Goal: Task Accomplishment & Management: Complete application form

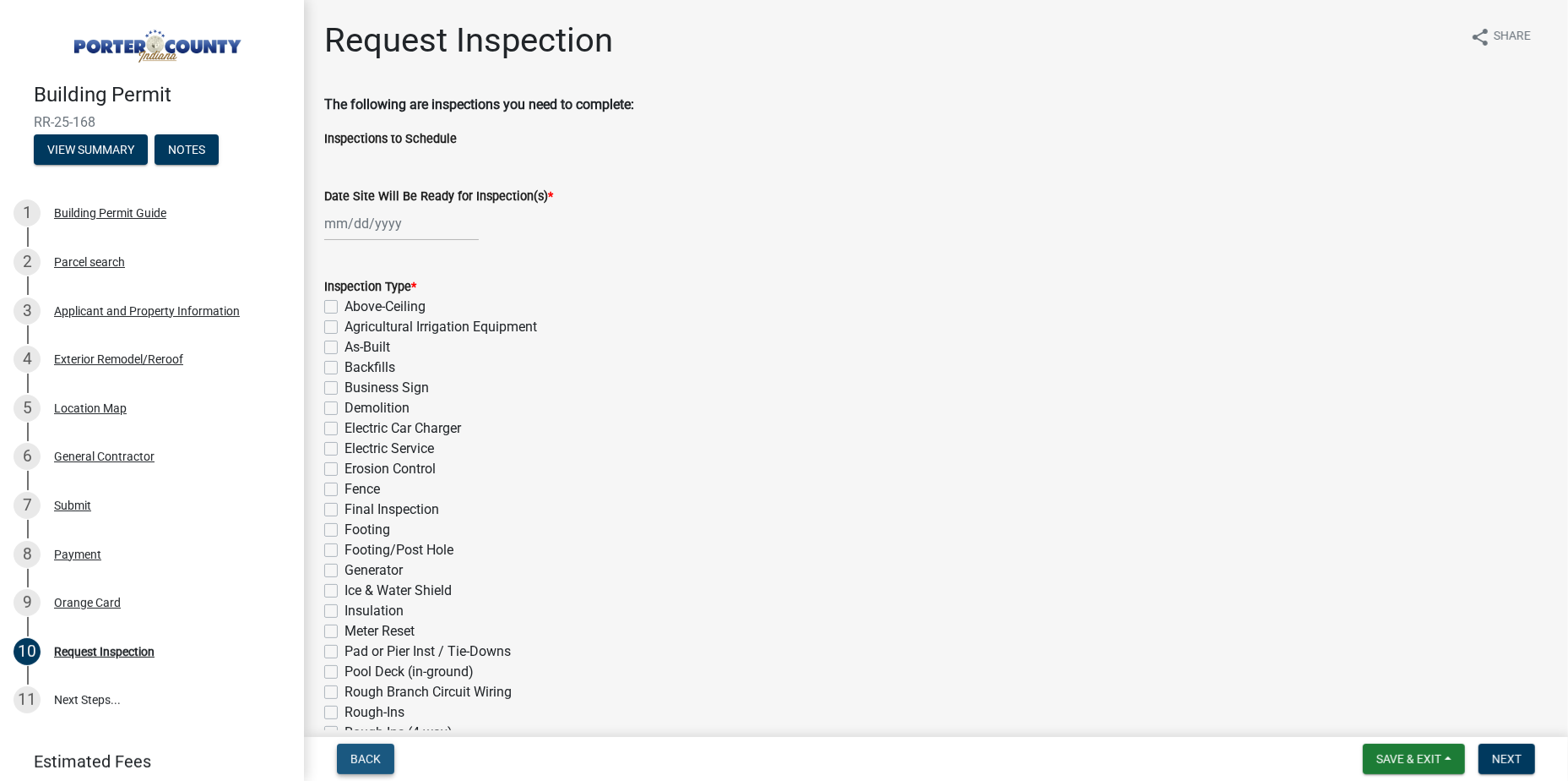
click at [367, 762] on span "Back" at bounding box center [365, 759] width 30 height 14
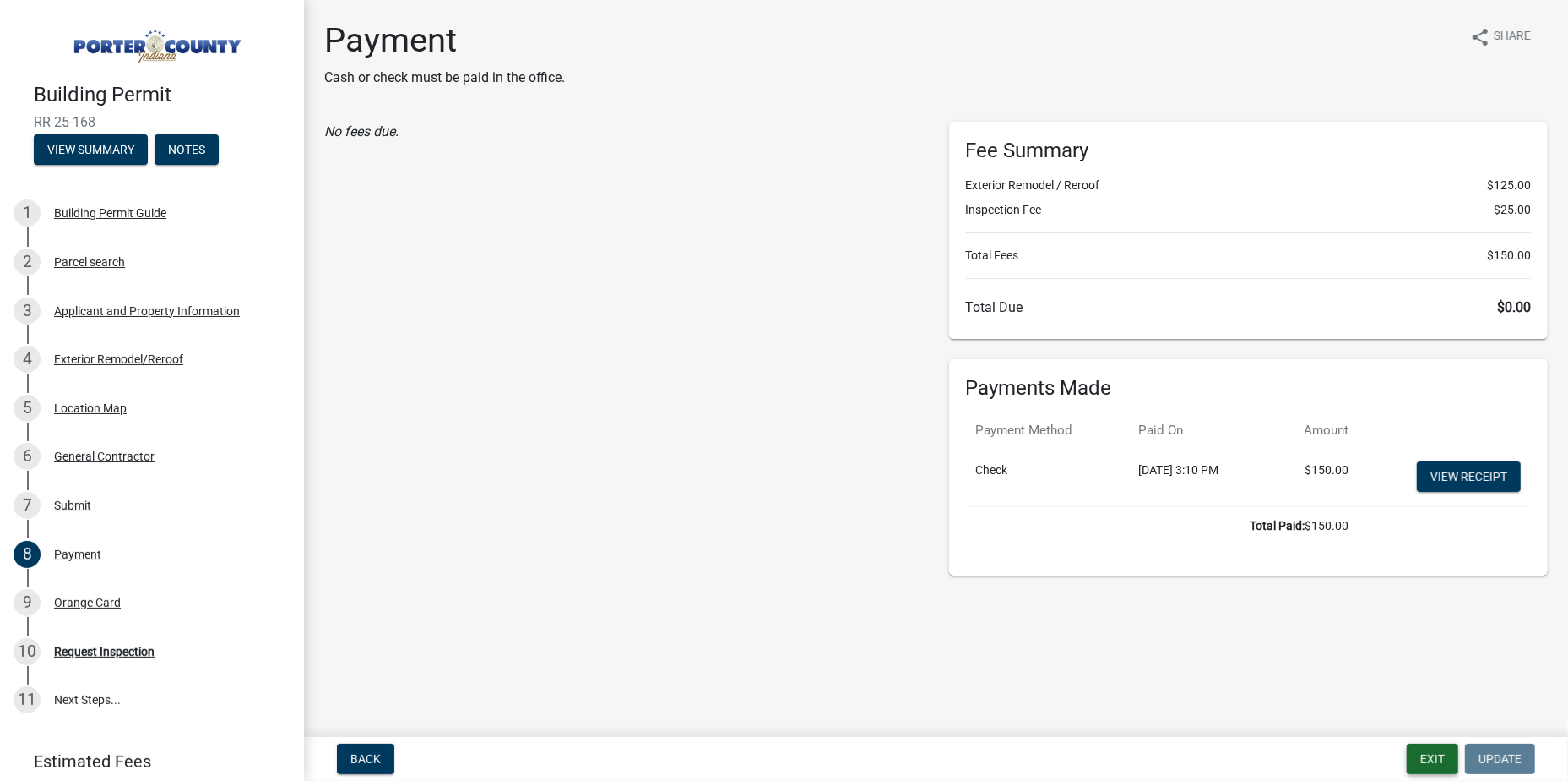
click at [1423, 751] on button "Exit" at bounding box center [1432, 759] width 52 height 30
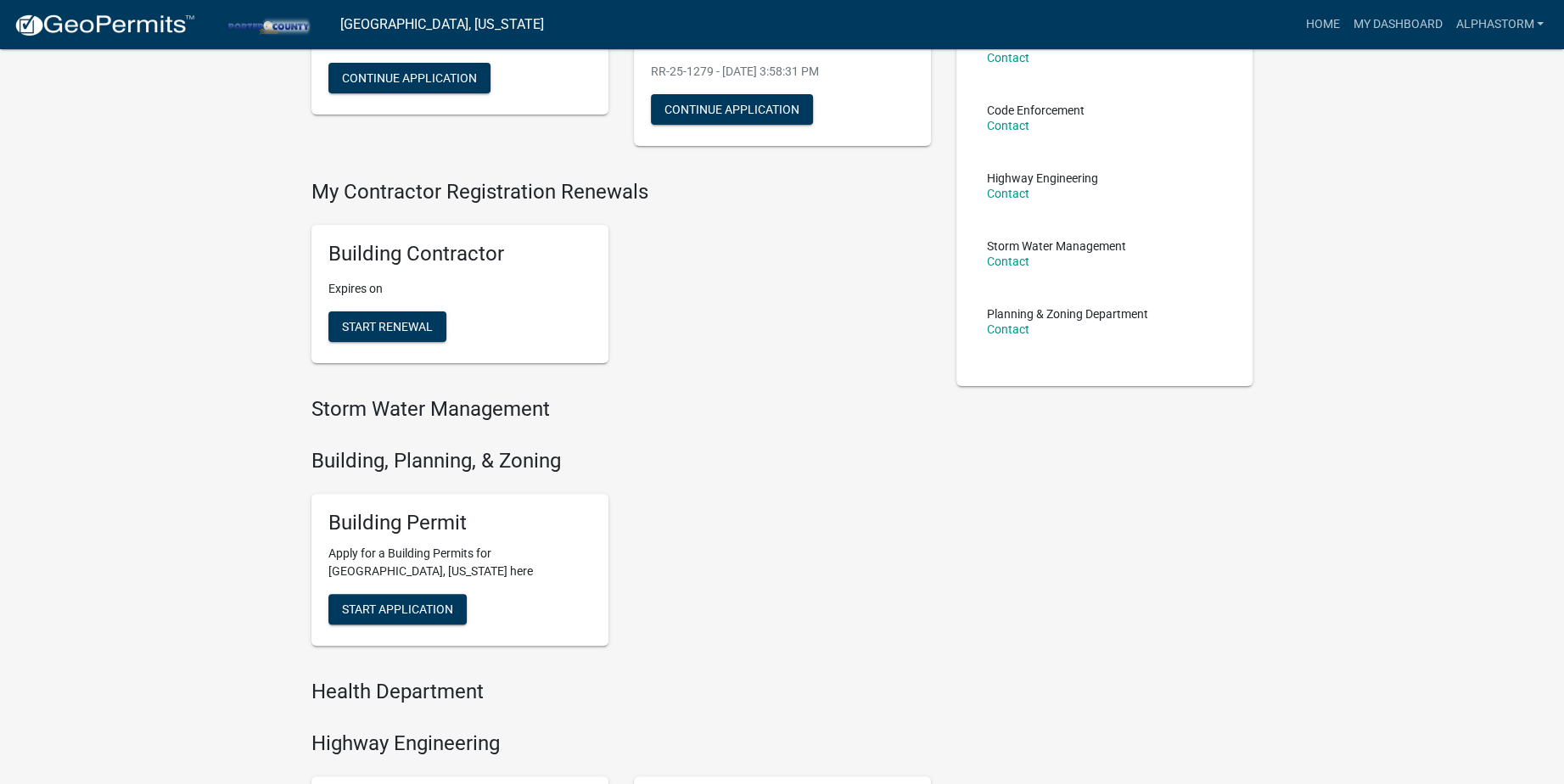
scroll to position [254, 0]
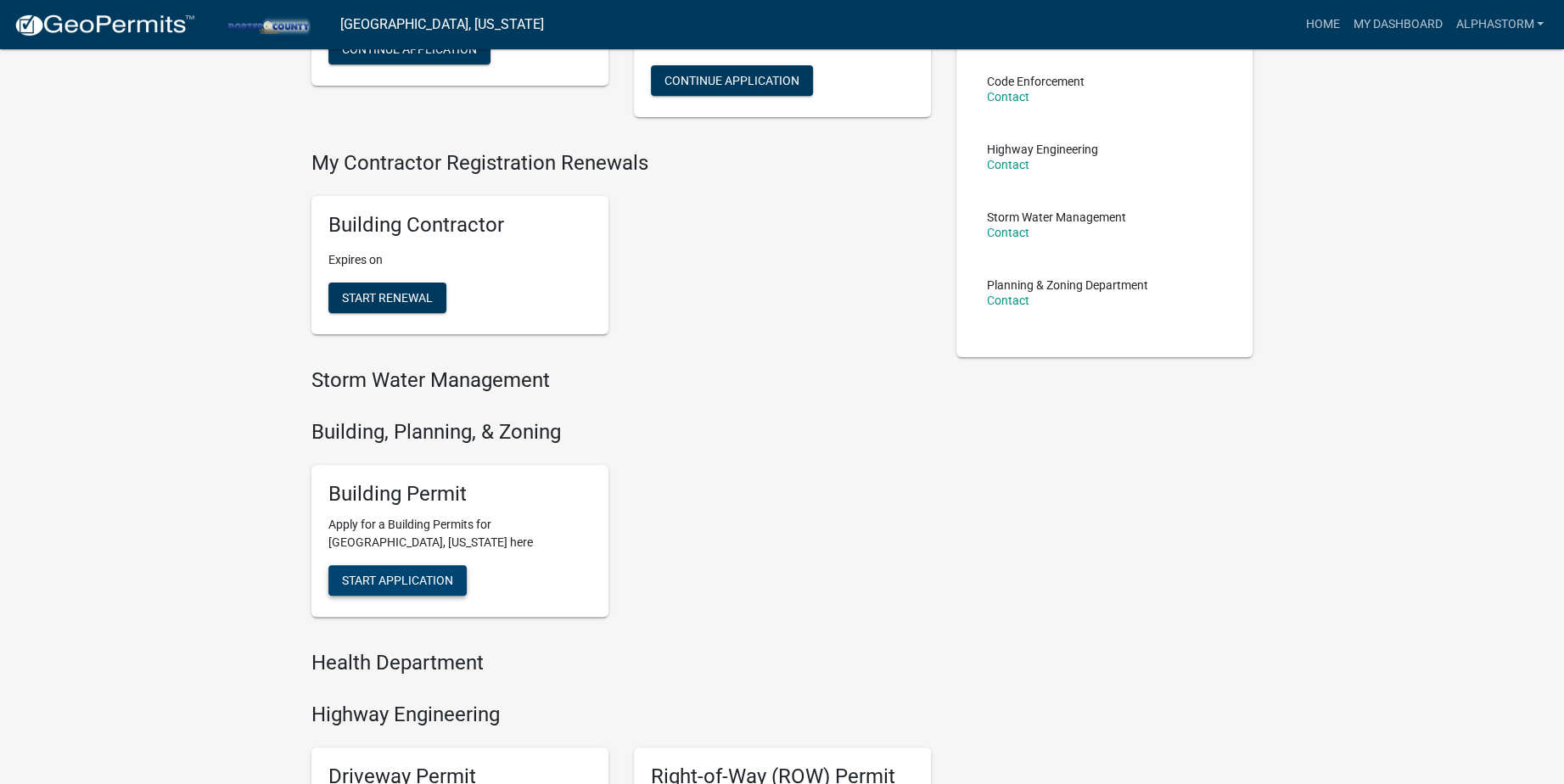
click at [420, 573] on span "Start Application" at bounding box center [397, 580] width 111 height 14
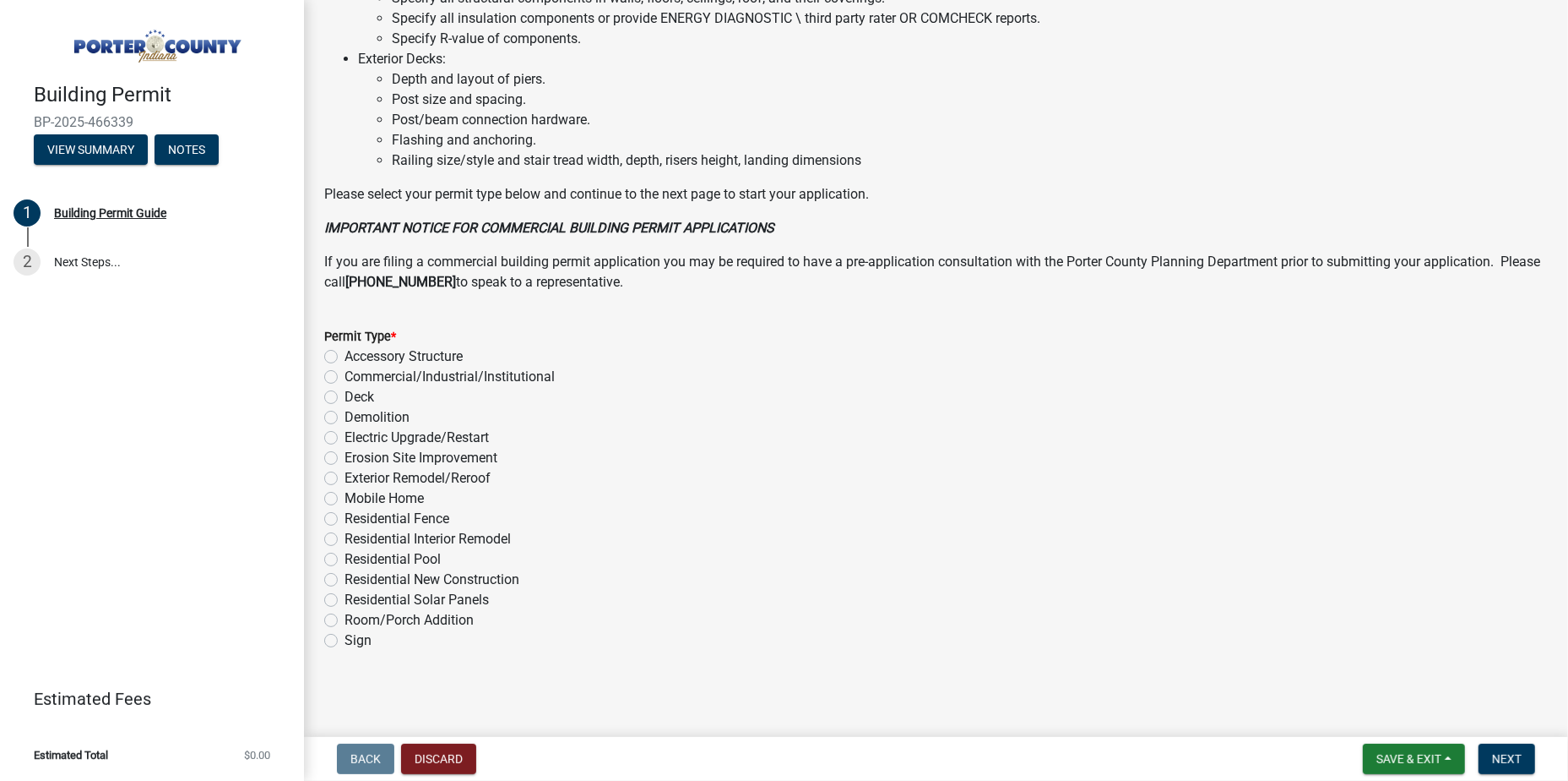
scroll to position [1150, 0]
click at [345, 472] on label "Exterior Remodel/Reroof" at bounding box center [418, 477] width 147 height 21
click at [345, 472] on input "Exterior Remodel/Reroof" at bounding box center [350, 472] width 11 height 11
radio input "true"
click at [1528, 757] on button "Next" at bounding box center [1507, 759] width 57 height 30
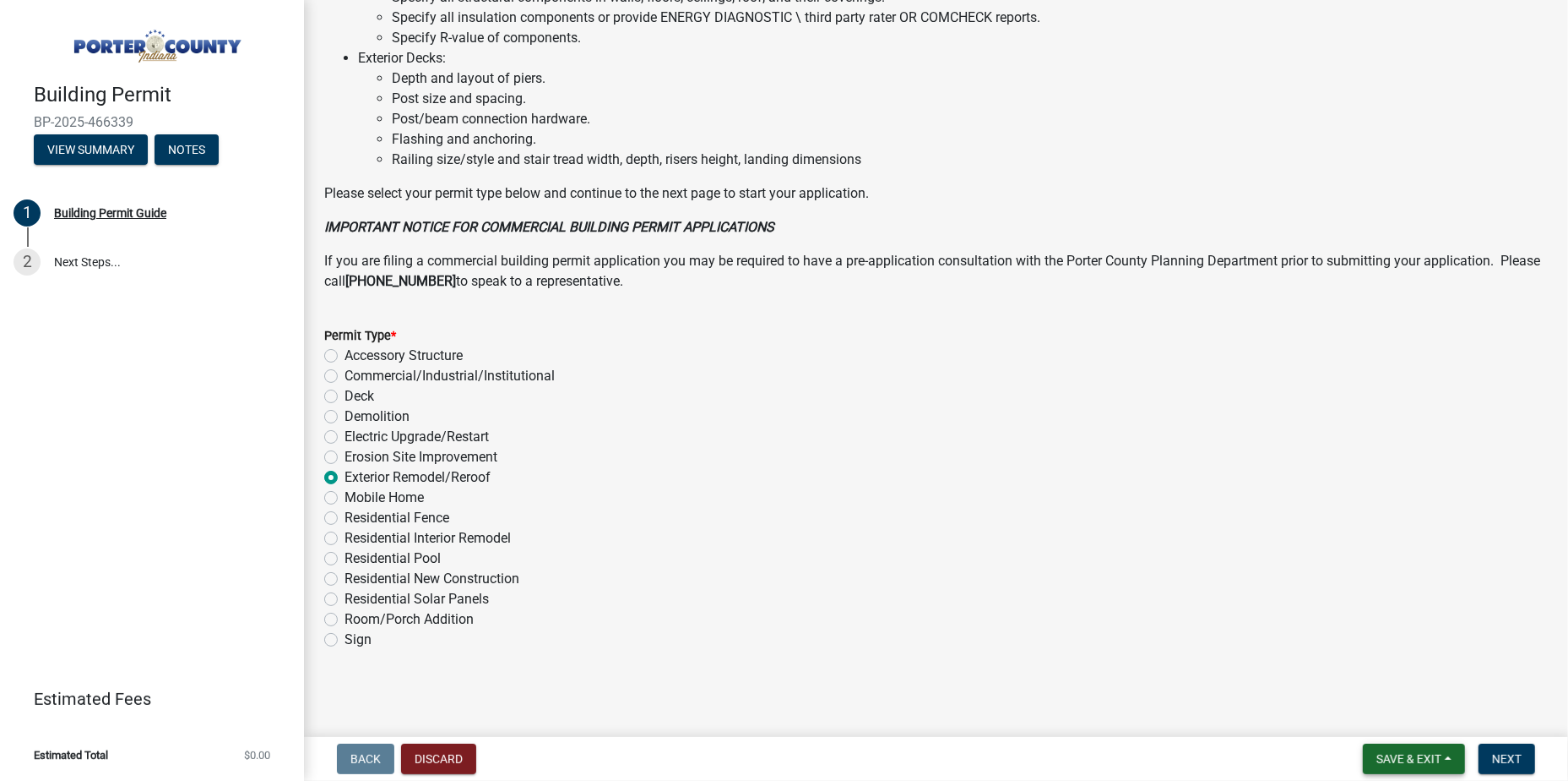
scroll to position [0, 0]
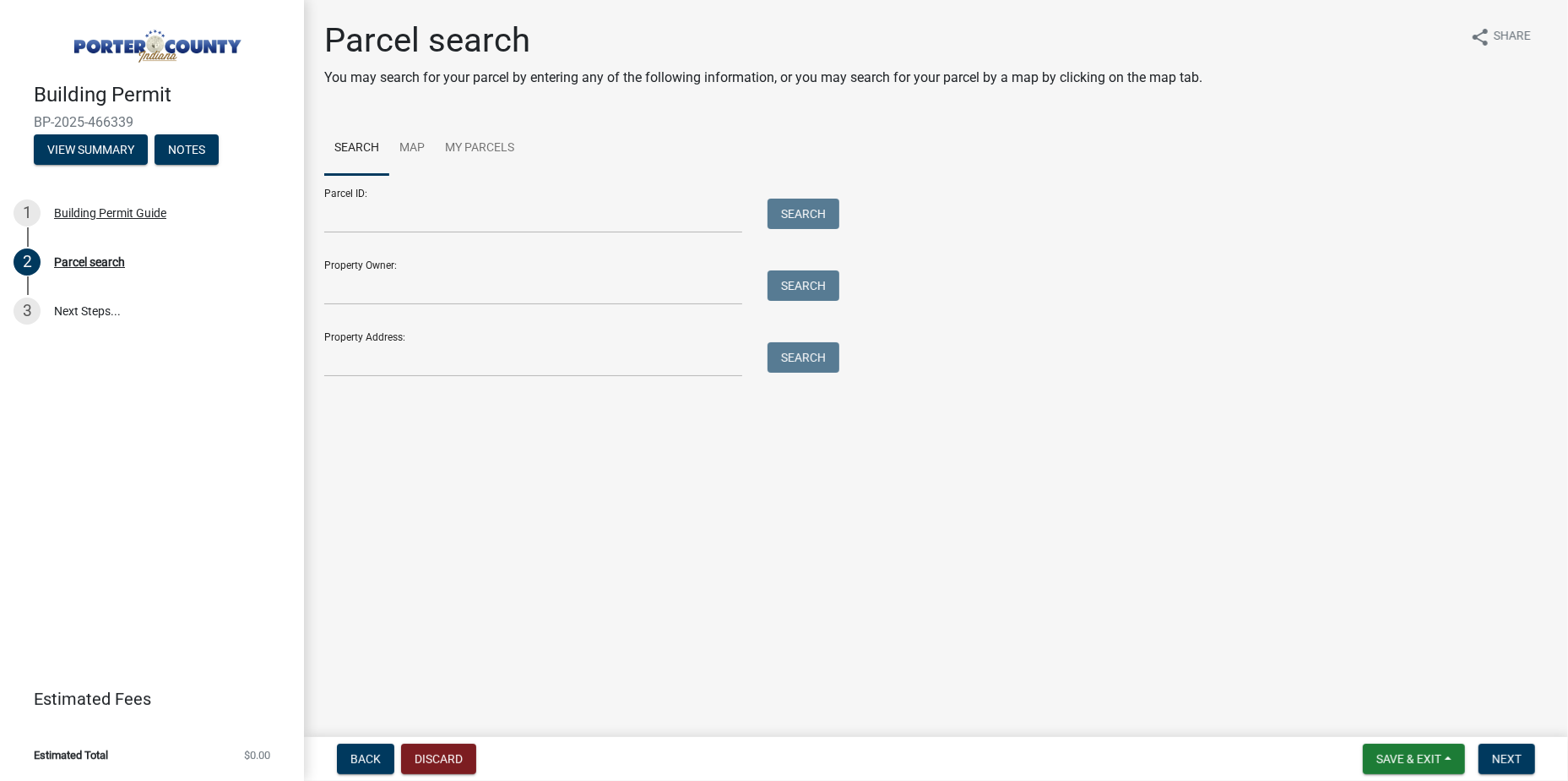
click at [384, 335] on div "Property Address: Search" at bounding box center [577, 348] width 507 height 59
click at [384, 356] on input "Property Address:" at bounding box center [533, 359] width 418 height 34
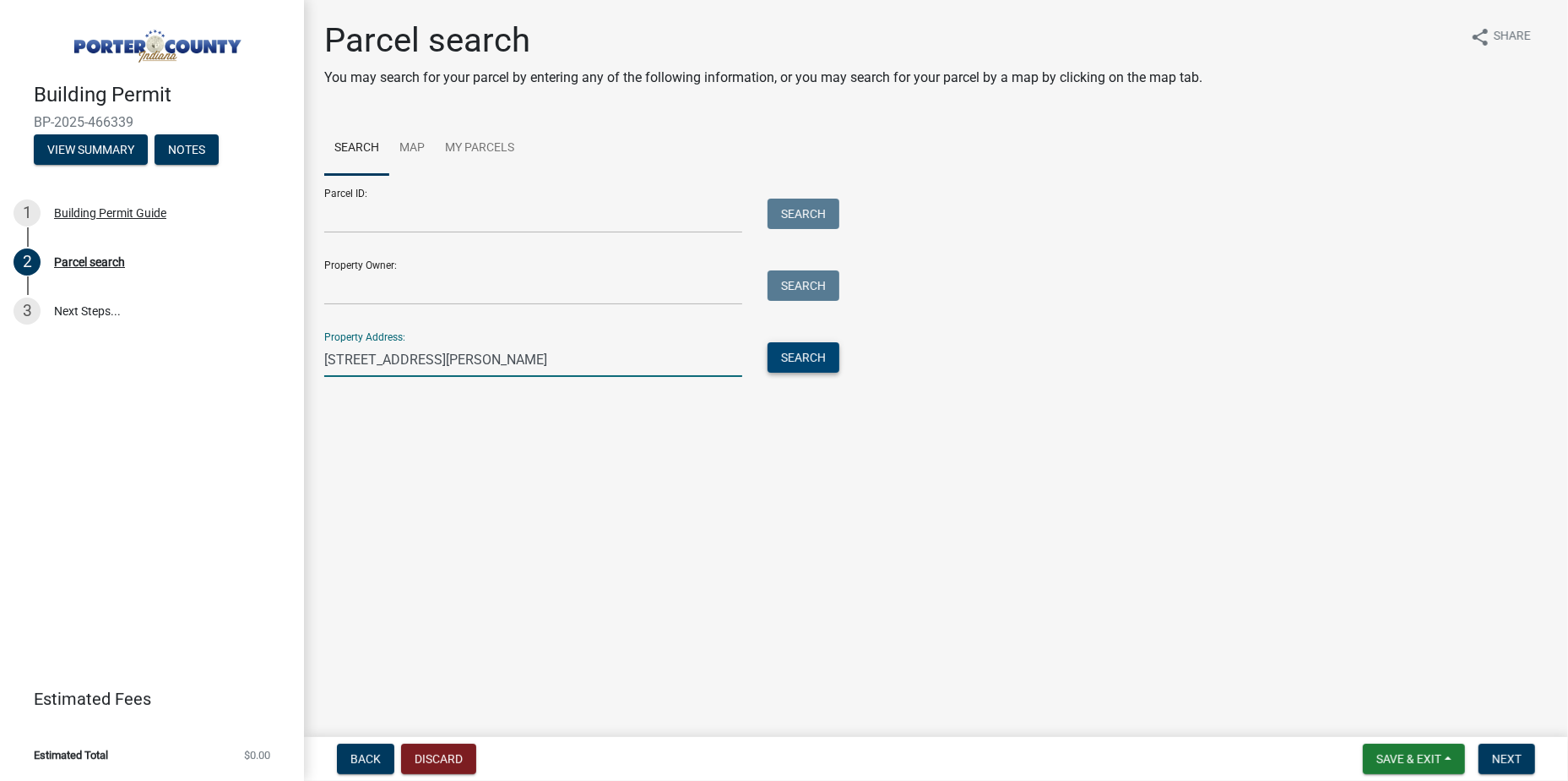
type input "[STREET_ADDRESS][PERSON_NAME]"
click at [801, 351] on button "Search" at bounding box center [803, 357] width 71 height 30
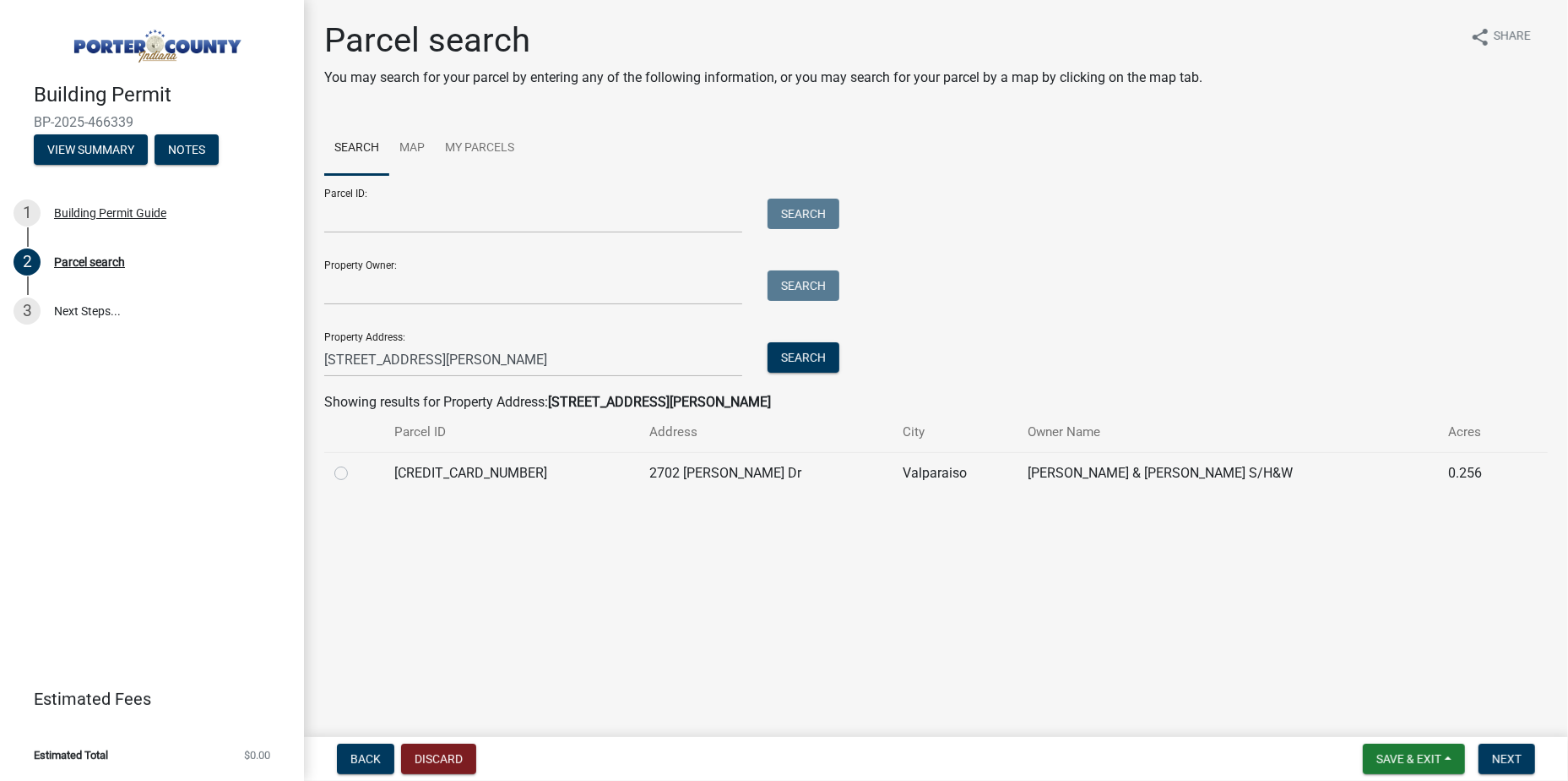
click at [355, 463] on label at bounding box center [355, 463] width 0 height 0
click at [355, 474] on input "radio" at bounding box center [360, 468] width 11 height 11
radio input "true"
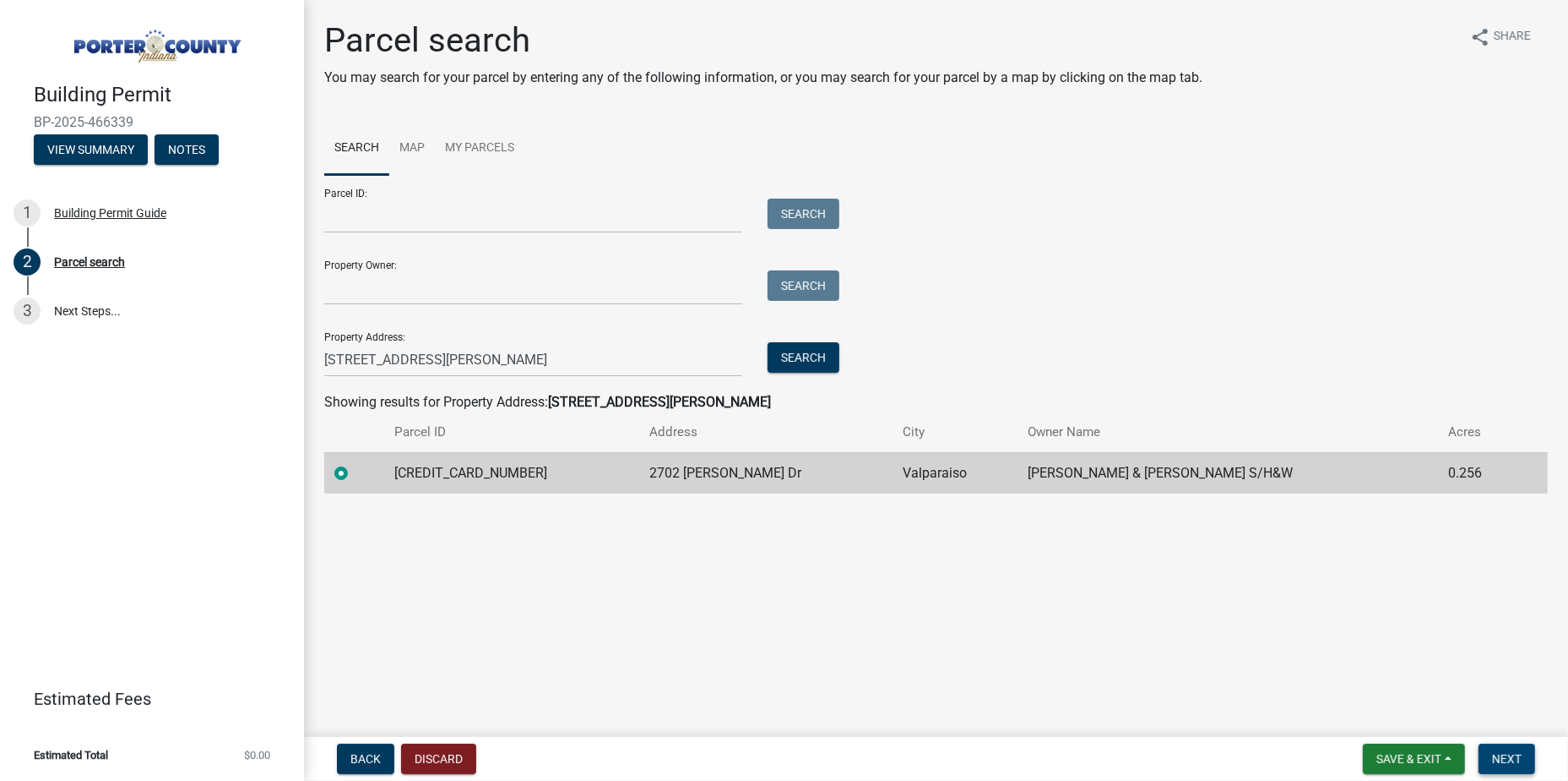
click at [1519, 763] on span "Next" at bounding box center [1506, 759] width 29 height 14
